Goal: Information Seeking & Learning: Learn about a topic

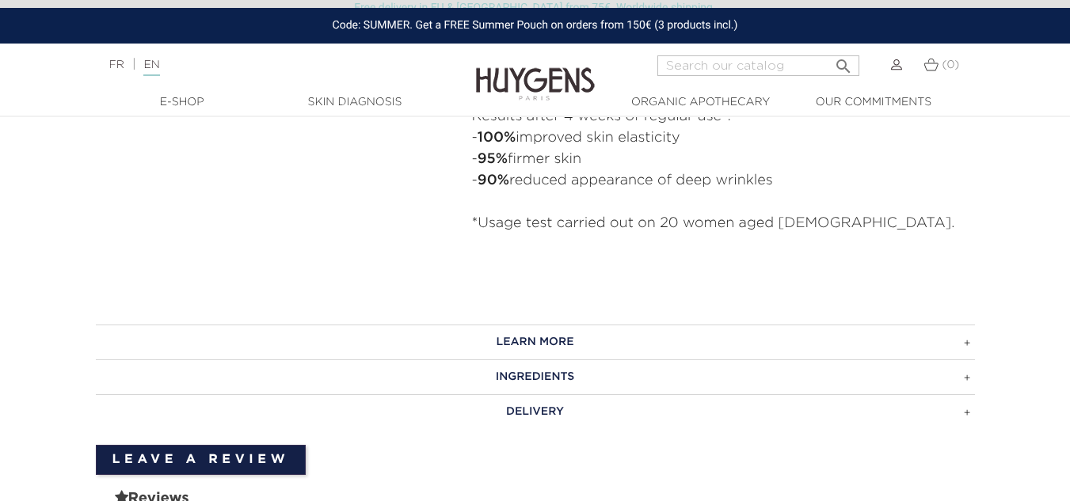
scroll to position [950, 0]
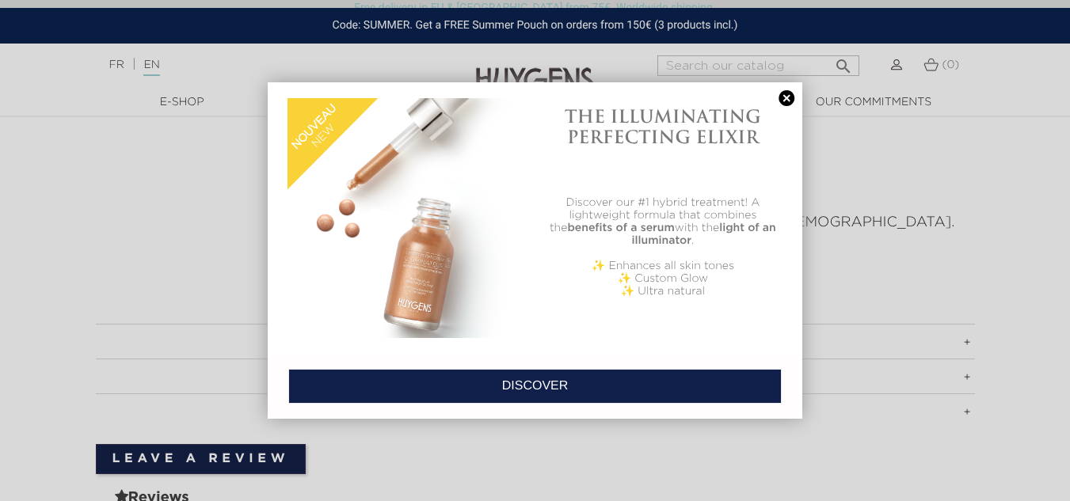
drag, startPoint x: 785, startPoint y: 100, endPoint x: 793, endPoint y: 68, distance: 32.6
click at [785, 100] on link at bounding box center [786, 98] width 22 height 17
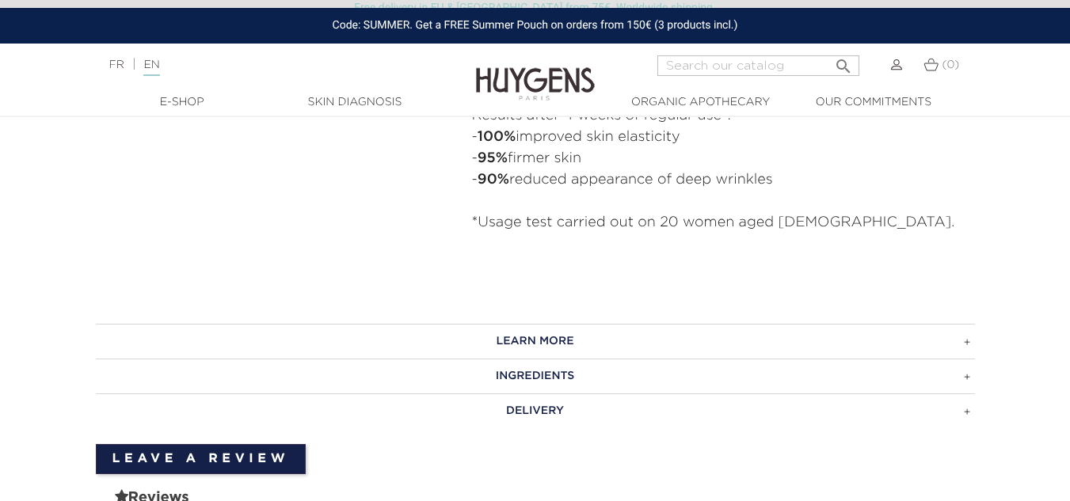
click at [640, 382] on h3 "INGREDIENTS" at bounding box center [535, 376] width 879 height 35
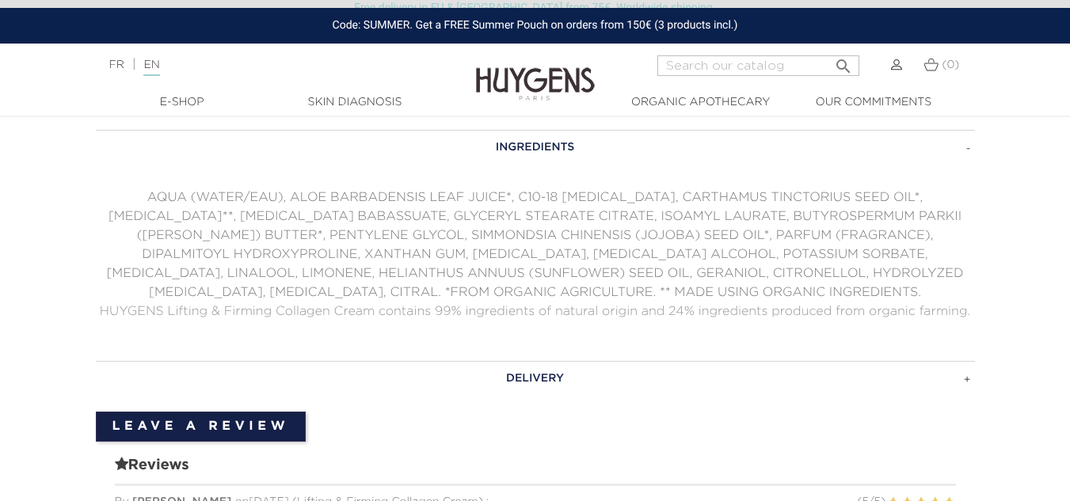
scroll to position [1188, 0]
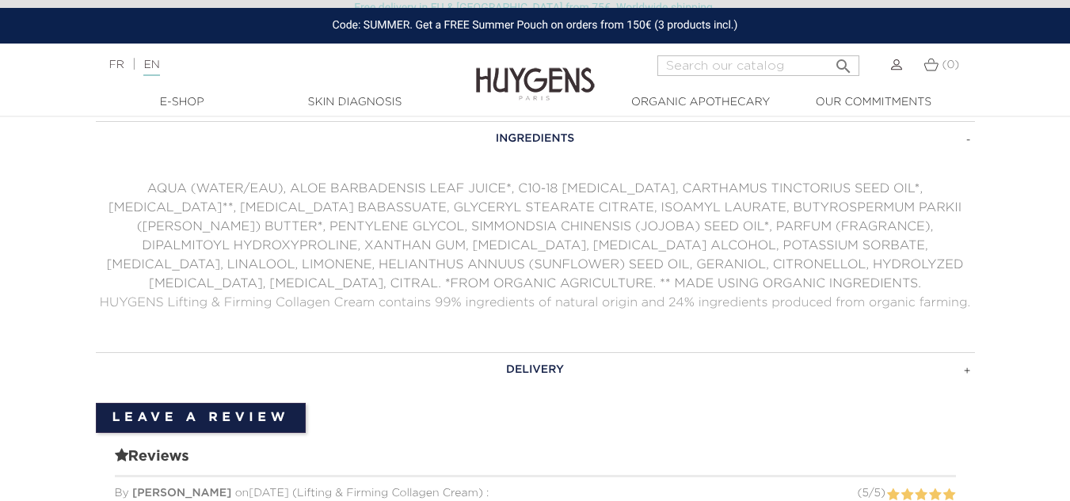
click at [424, 243] on p "AQUA (WATER/EAU), ALOE BARBADENSIS LEAF JUICE*, C10-18 [MEDICAL_DATA], CARTHAMU…" at bounding box center [535, 237] width 879 height 114
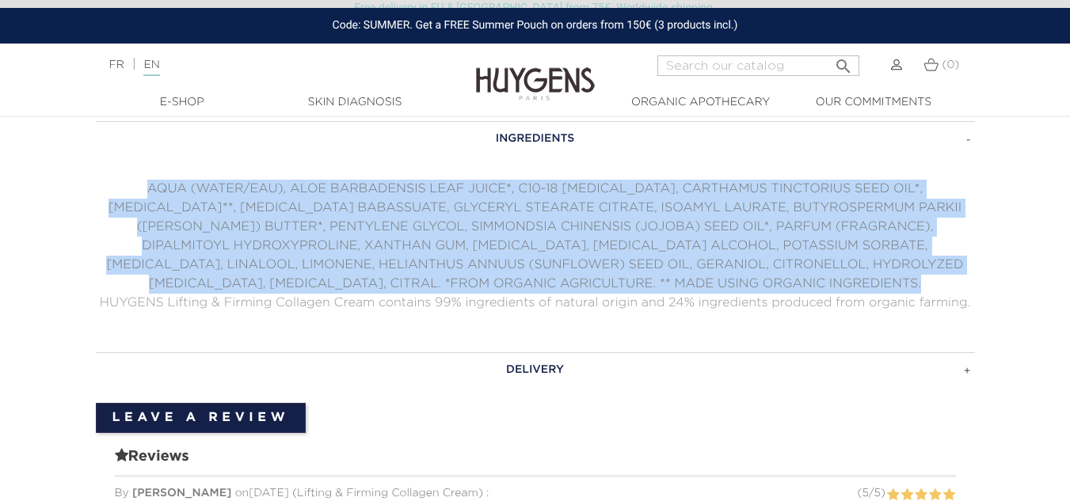
click at [424, 243] on p "AQUA (WATER/EAU), ALOE BARBADENSIS LEAF JUICE*, C10-18 [MEDICAL_DATA], CARTHAMU…" at bounding box center [535, 237] width 879 height 114
copy div "AQUA (WATER/EAU), ALOE BARBADENSIS LEAF JUICE*, C10-18 [MEDICAL_DATA], CARTHAMU…"
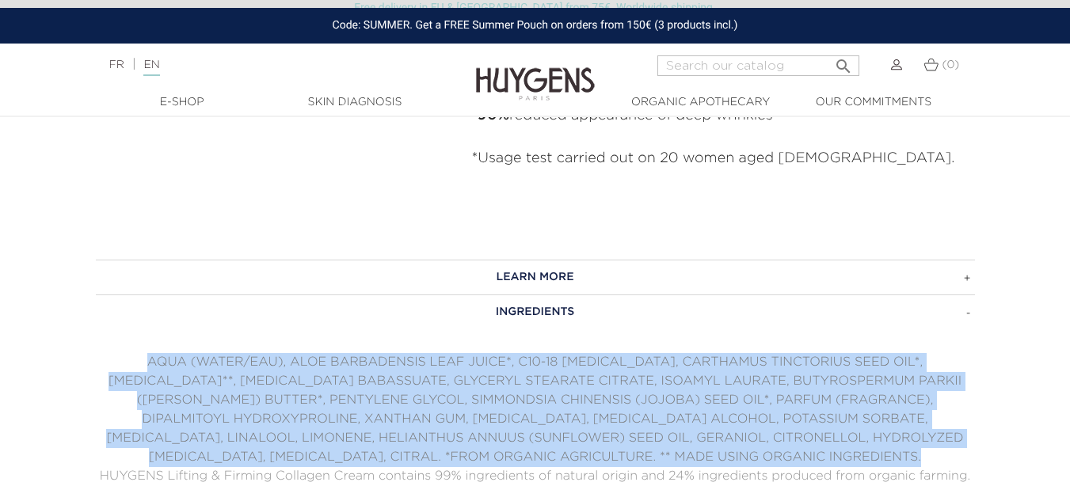
scroll to position [1029, 0]
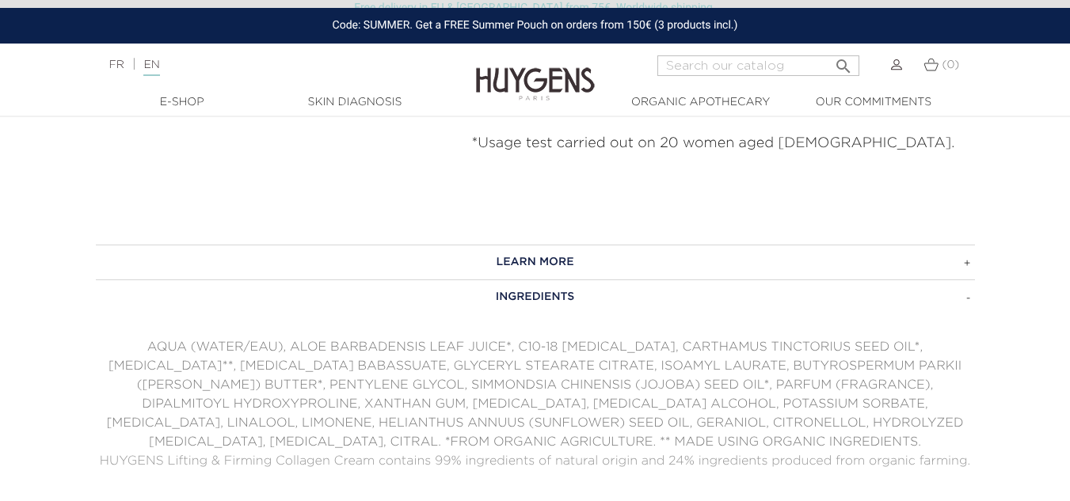
click at [479, 466] on span "HUYGENS Lifting & Firming Collagen Cream contains 99% ingredients of natural or…" at bounding box center [535, 461] width 870 height 13
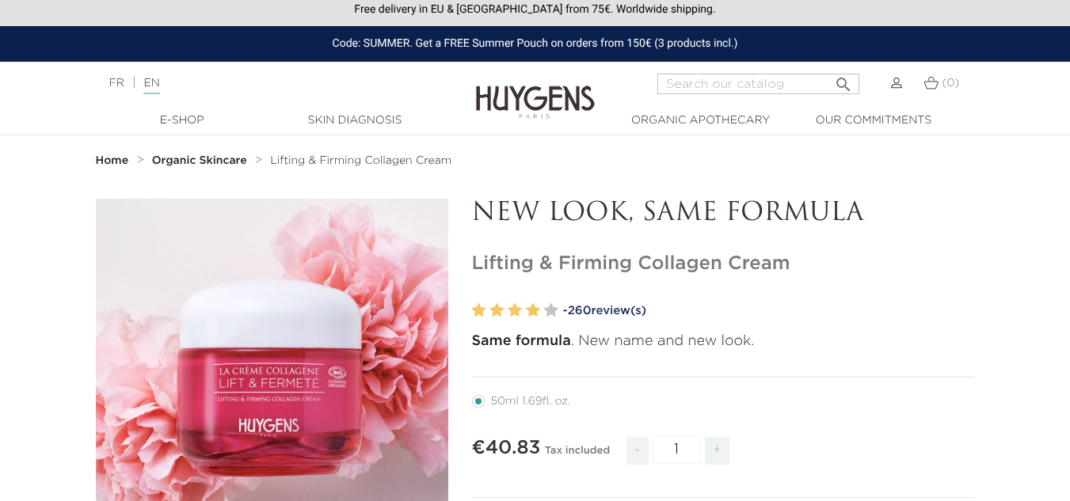
scroll to position [0, 0]
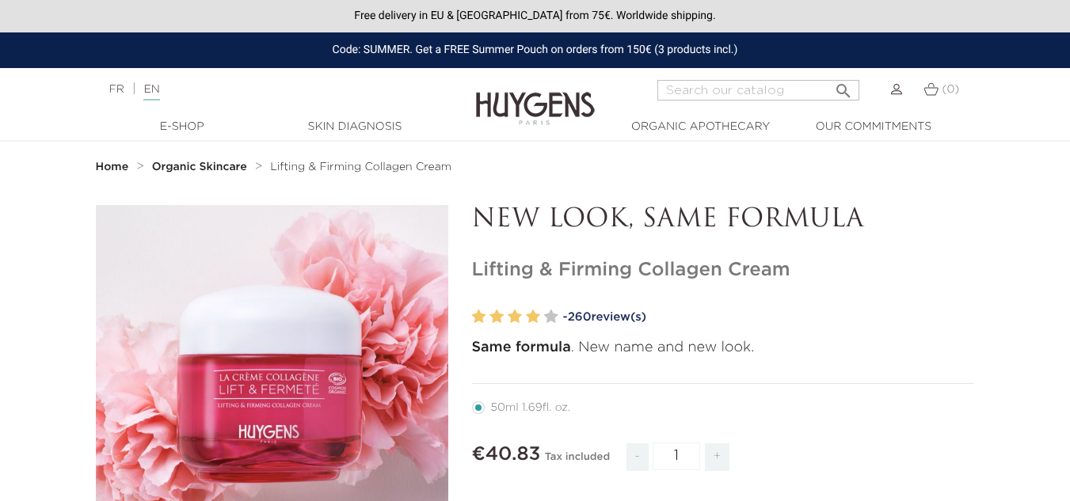
click at [548, 351] on strong "Same formula" at bounding box center [521, 347] width 99 height 14
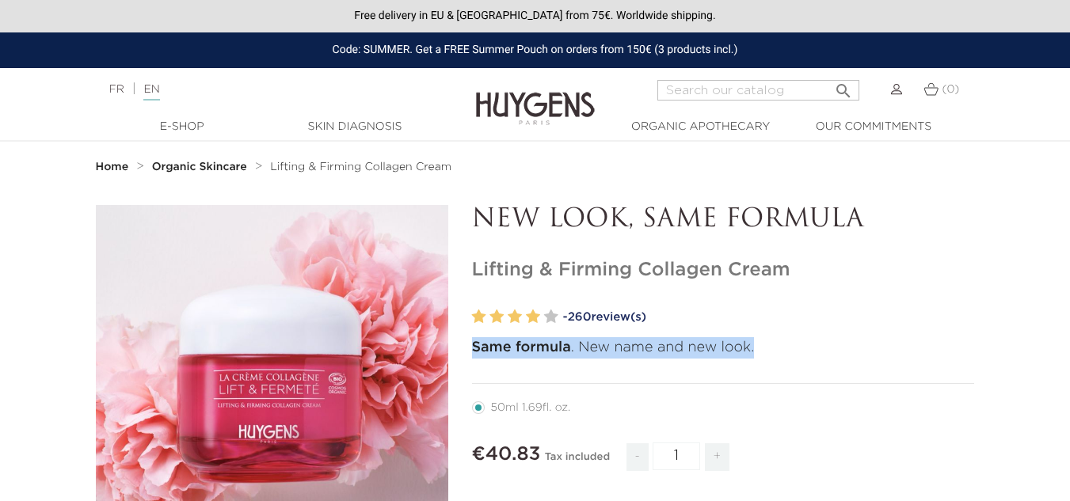
click at [548, 351] on strong "Same formula" at bounding box center [521, 347] width 99 height 14
copy p "Same formula . New name and new look."
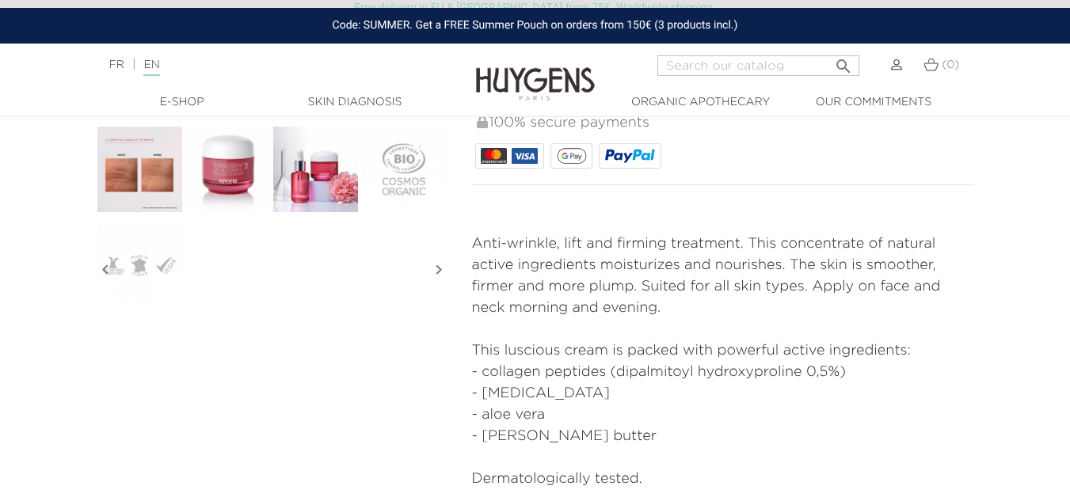
scroll to position [554, 0]
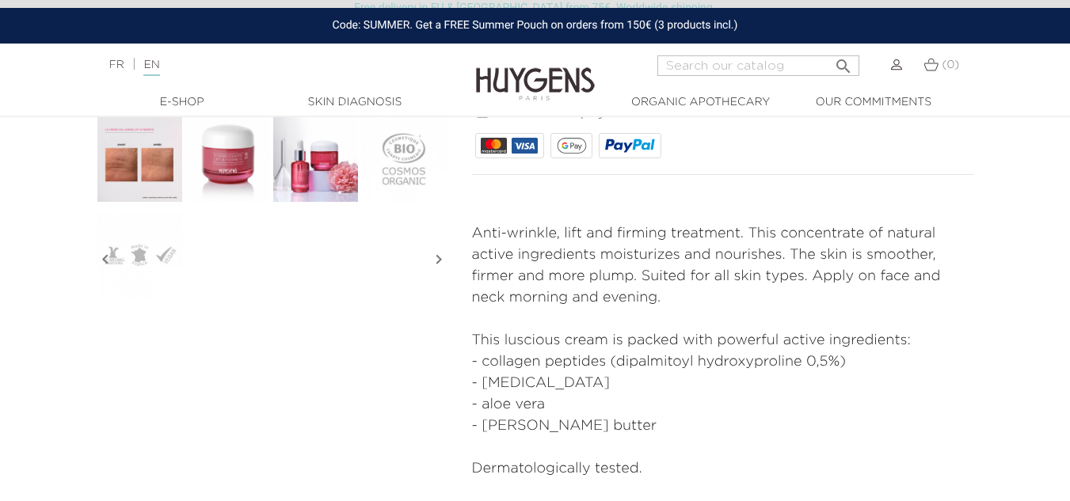
click at [538, 253] on p "Anti-wrinkle, lift and firming treatment. This concentrate of natural active in…" at bounding box center [723, 266] width 503 height 86
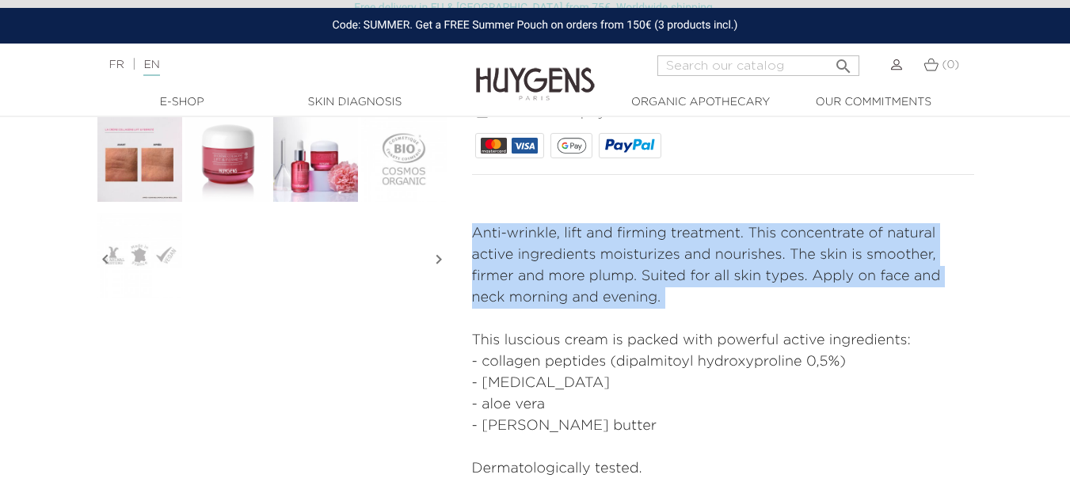
click at [538, 253] on p "Anti-wrinkle, lift and firming treatment. This concentrate of natural active in…" at bounding box center [723, 266] width 503 height 86
copy div "Anti-wrinkle, lift and firming treatment. This concentrate of natural active in…"
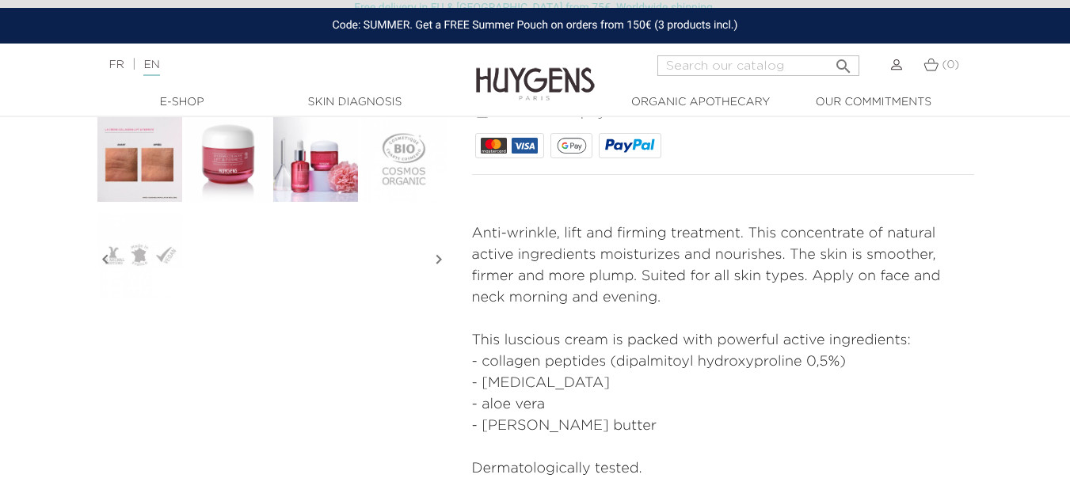
click at [491, 345] on p "This luscious cream is packed with powerful active ingredients:" at bounding box center [723, 340] width 503 height 21
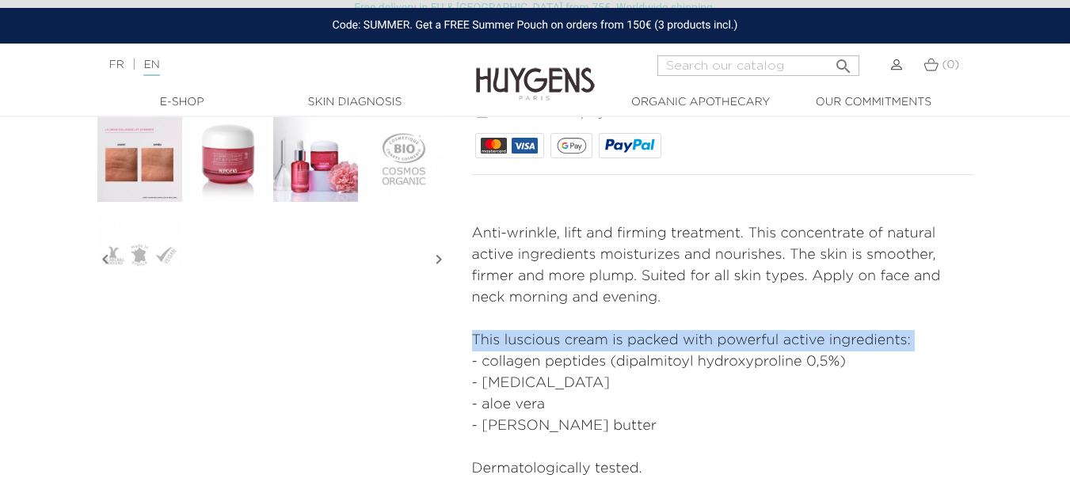
click at [491, 345] on p "This luscious cream is packed with powerful active ingredients:" at bounding box center [723, 340] width 503 height 21
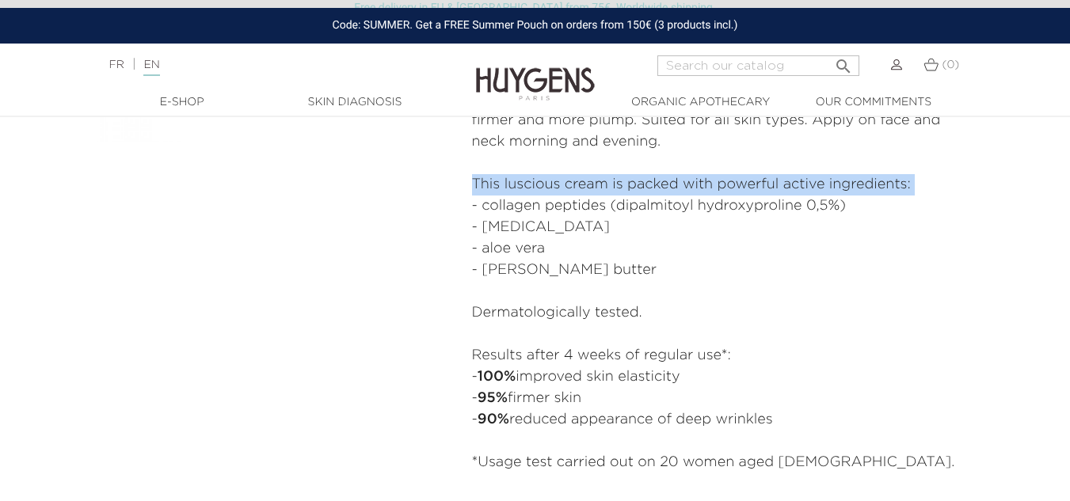
scroll to position [713, 0]
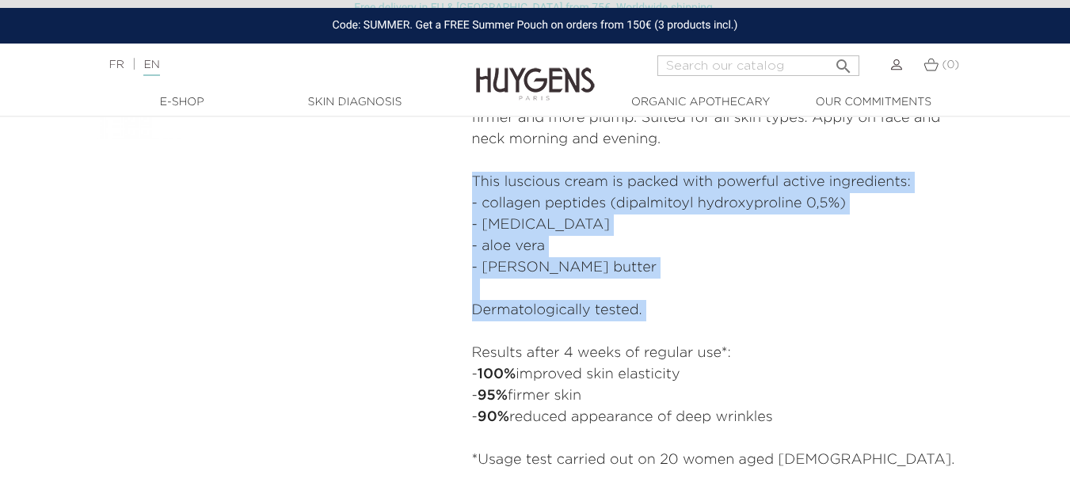
click at [672, 306] on p "Dermatologically tested." at bounding box center [723, 310] width 503 height 21
copy div "This luscious cream is packed with powerful active ingredients: - collagen pept…"
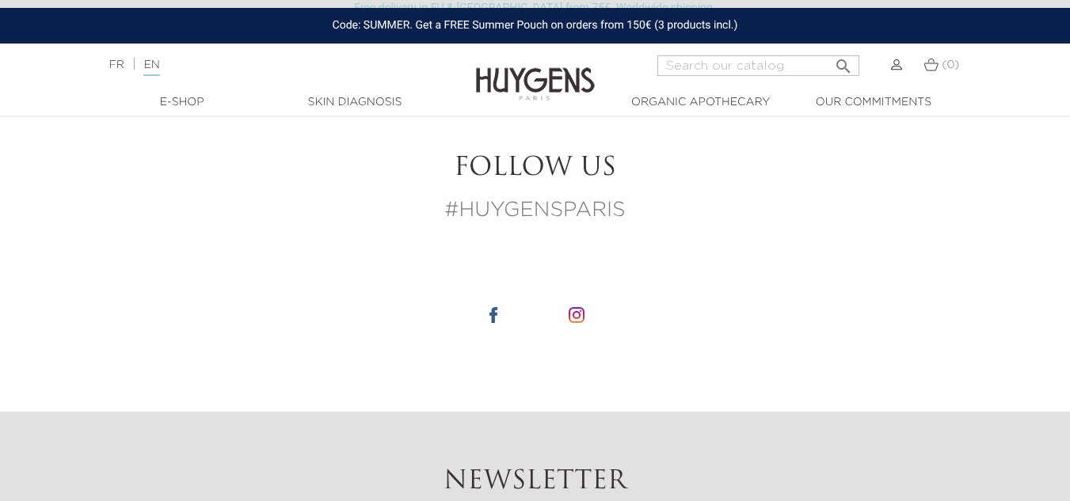
scroll to position [4275, 0]
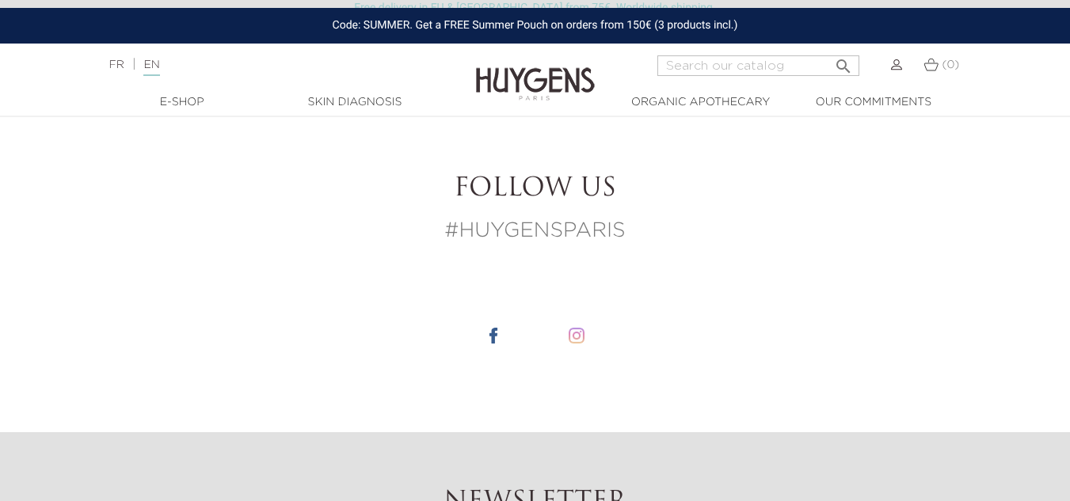
click at [568, 328] on img at bounding box center [576, 336] width 16 height 16
